Goal: Book appointment/travel/reservation

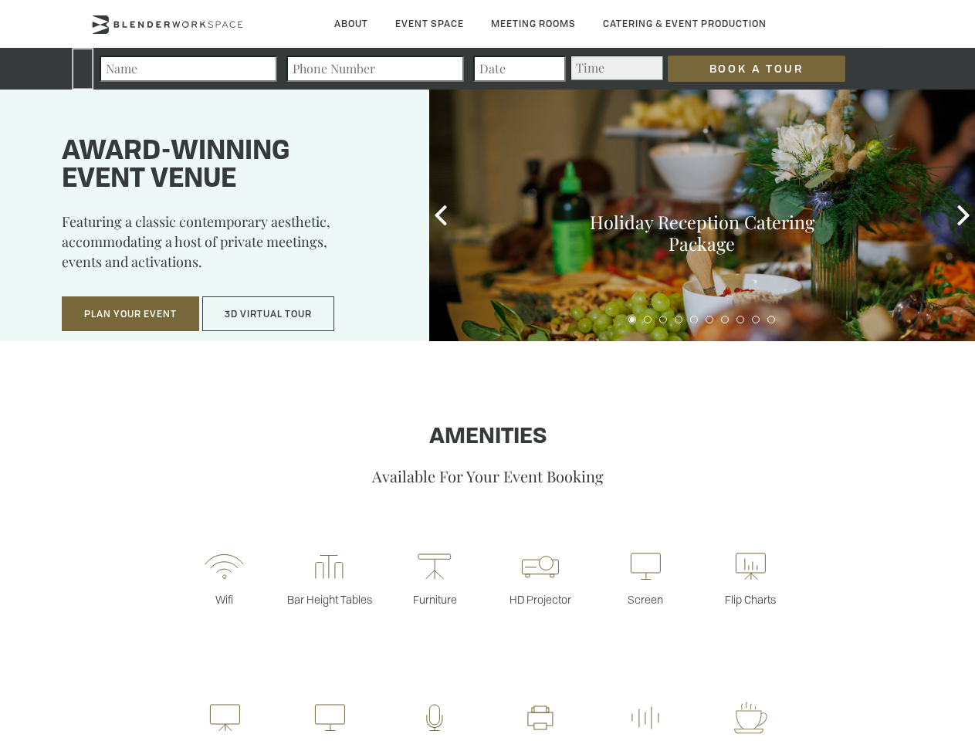
type div "[DATE]"
click at [744, 69] on input "Book a Tour" at bounding box center [755, 69] width 177 height 26
click at [130, 314] on button "Plan Your Event" at bounding box center [130, 313] width 137 height 35
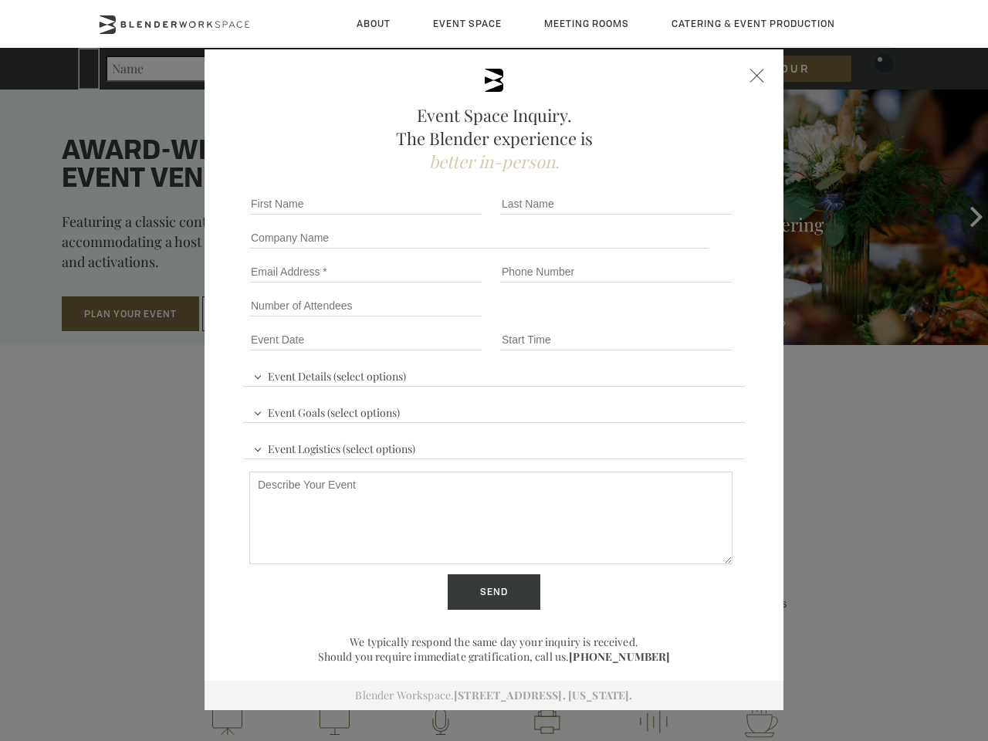
click at [441, 215] on div "First name *" at bounding box center [368, 204] width 251 height 34
click at [963, 215] on div "Event Space Inquiry. The Blender experience is better in-person. Event Details …" at bounding box center [494, 370] width 988 height 741
click at [632, 319] on fieldset "Number of Attendees Budget Range" at bounding box center [494, 306] width 502 height 34
click at [647, 319] on fieldset "Number of Attendees Budget Range" at bounding box center [494, 306] width 502 height 34
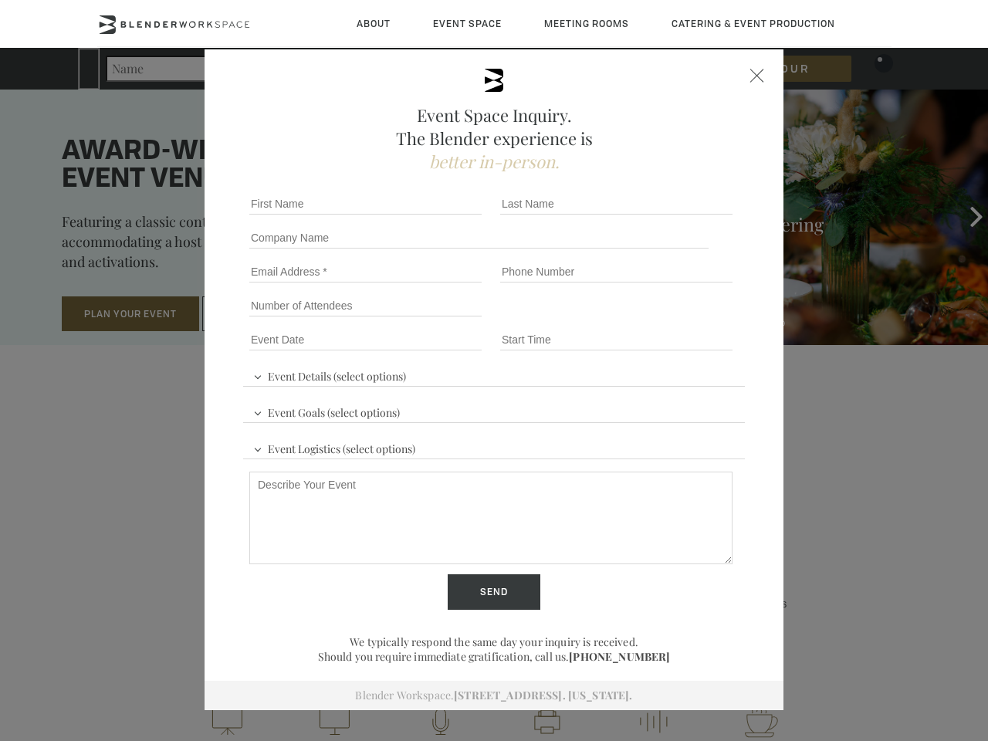
click at [663, 319] on fieldset "Number of Attendees Budget Range" at bounding box center [494, 306] width 502 height 34
click at [678, 319] on fieldset "Number of Attendees Budget Range" at bounding box center [494, 306] width 502 height 34
click at [694, 319] on fieldset "Number of Attendees Budget Range" at bounding box center [494, 306] width 502 height 34
